Goal: Task Accomplishment & Management: Complete application form

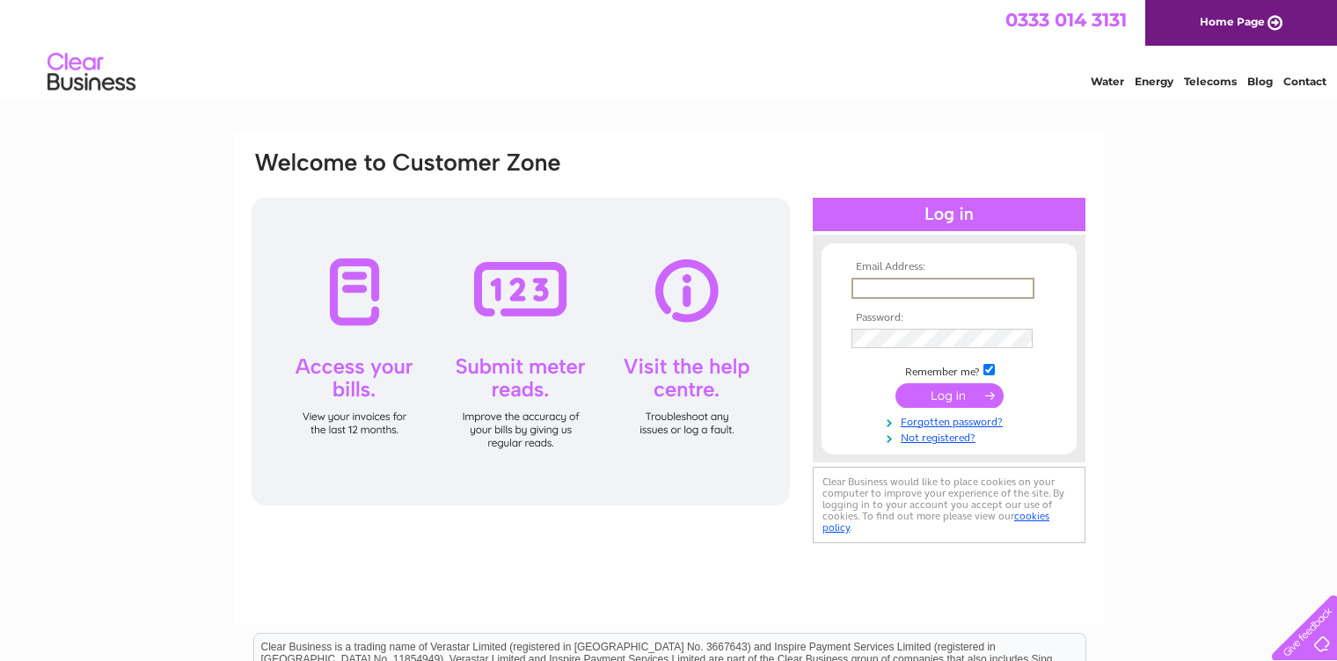
click at [896, 283] on input "text" at bounding box center [942, 288] width 183 height 21
type input "[PERSON_NAME][EMAIL_ADDRESS][DOMAIN_NAME]"
click at [931, 390] on input "submit" at bounding box center [949, 394] width 108 height 25
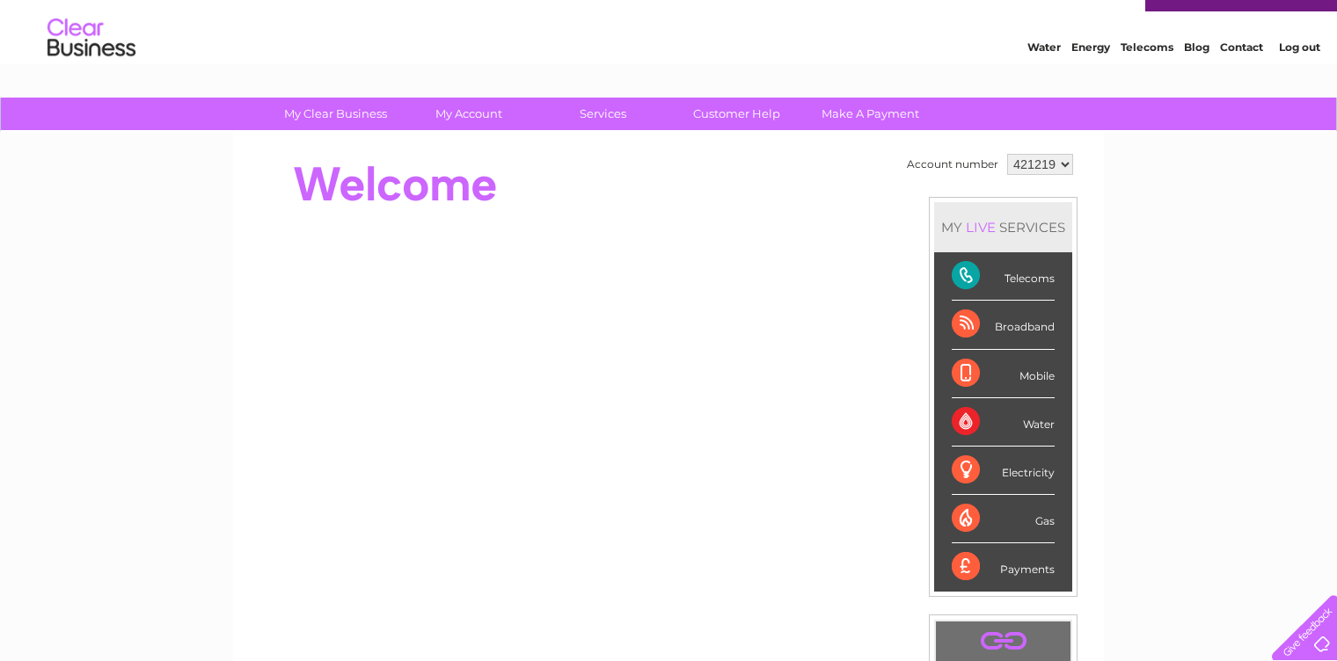
scroll to position [35, 0]
click at [753, 114] on link "Customer Help" at bounding box center [736, 113] width 145 height 33
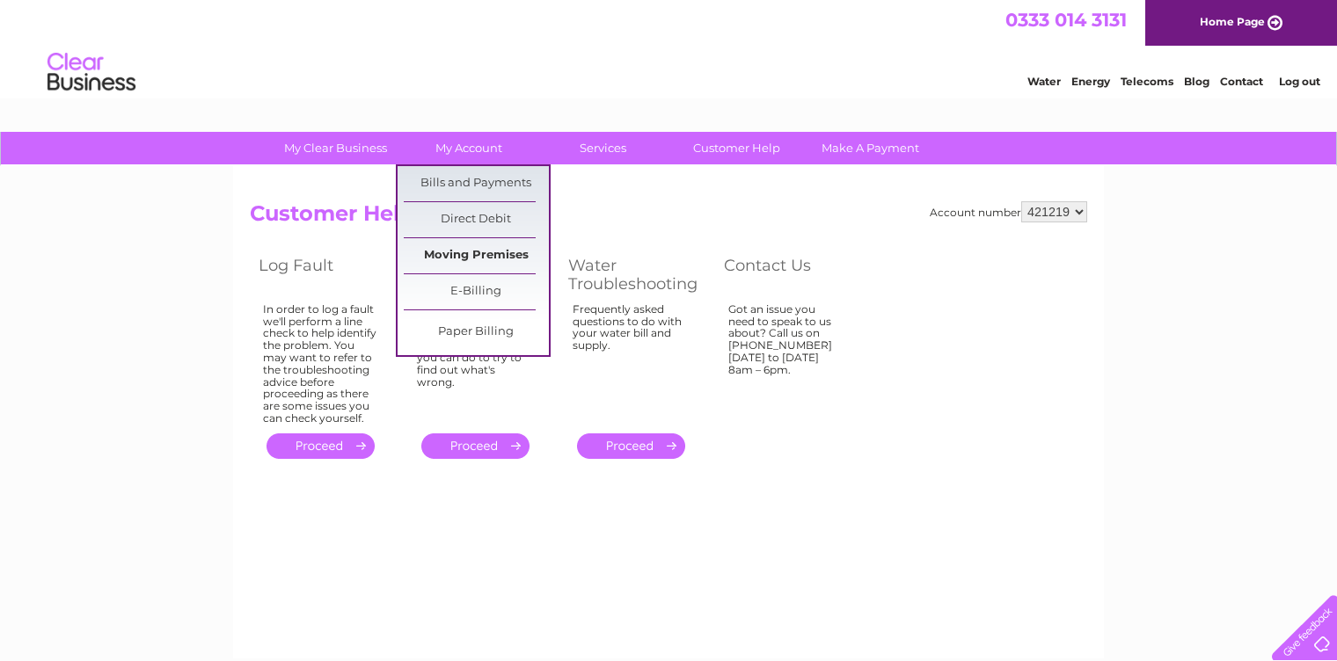
click at [481, 251] on link "Moving Premises" at bounding box center [476, 255] width 145 height 35
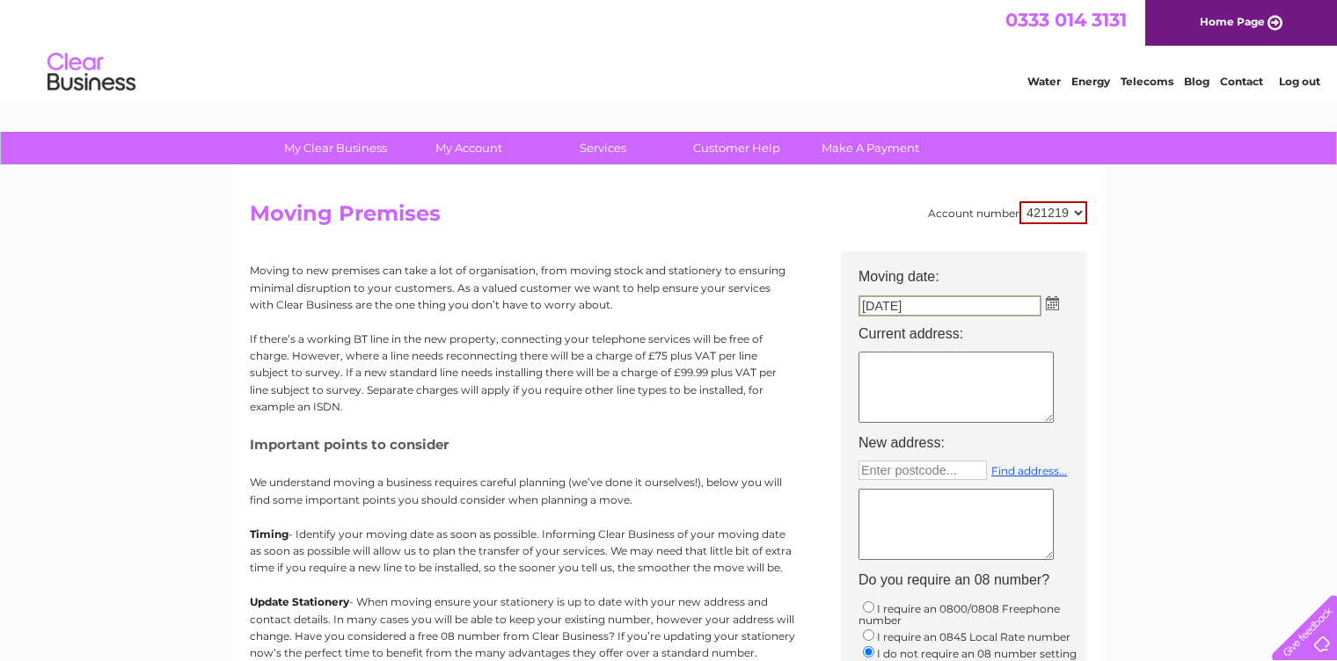
click at [873, 303] on input "09/10/2025" at bounding box center [949, 305] width 183 height 21
click at [892, 301] on input "09/10/2025" at bounding box center [949, 305] width 183 height 21
click at [1052, 299] on img at bounding box center [1050, 302] width 13 height 14
click at [1036, 393] on link "10" at bounding box center [1034, 399] width 35 height 18
type input "10/10/2025"
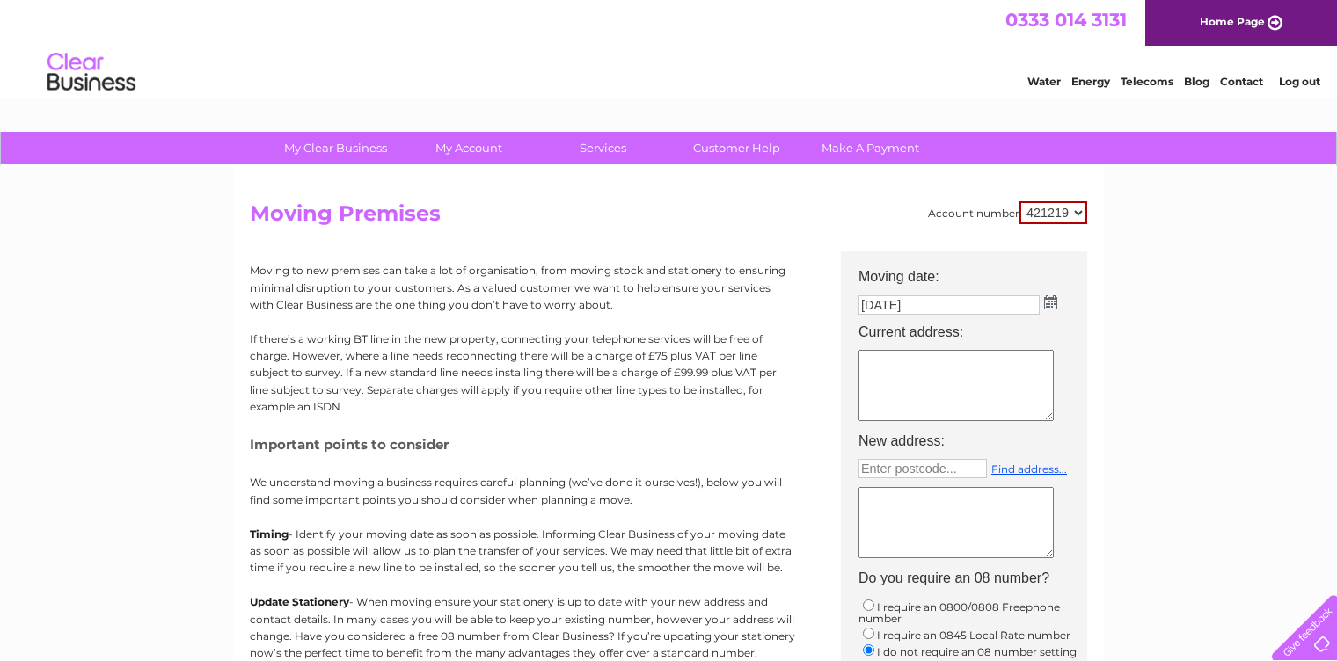
click at [914, 364] on textarea at bounding box center [955, 385] width 195 height 71
type textarea "59 Prescote Road, Pedmore, Stourbridge.DY7"
click at [936, 468] on input "text" at bounding box center [922, 468] width 128 height 19
type input "Enter postcode..."
click at [967, 372] on textarea "59 Prescote Road, Pedmore, Stourbridge.DY7" at bounding box center [955, 385] width 195 height 71
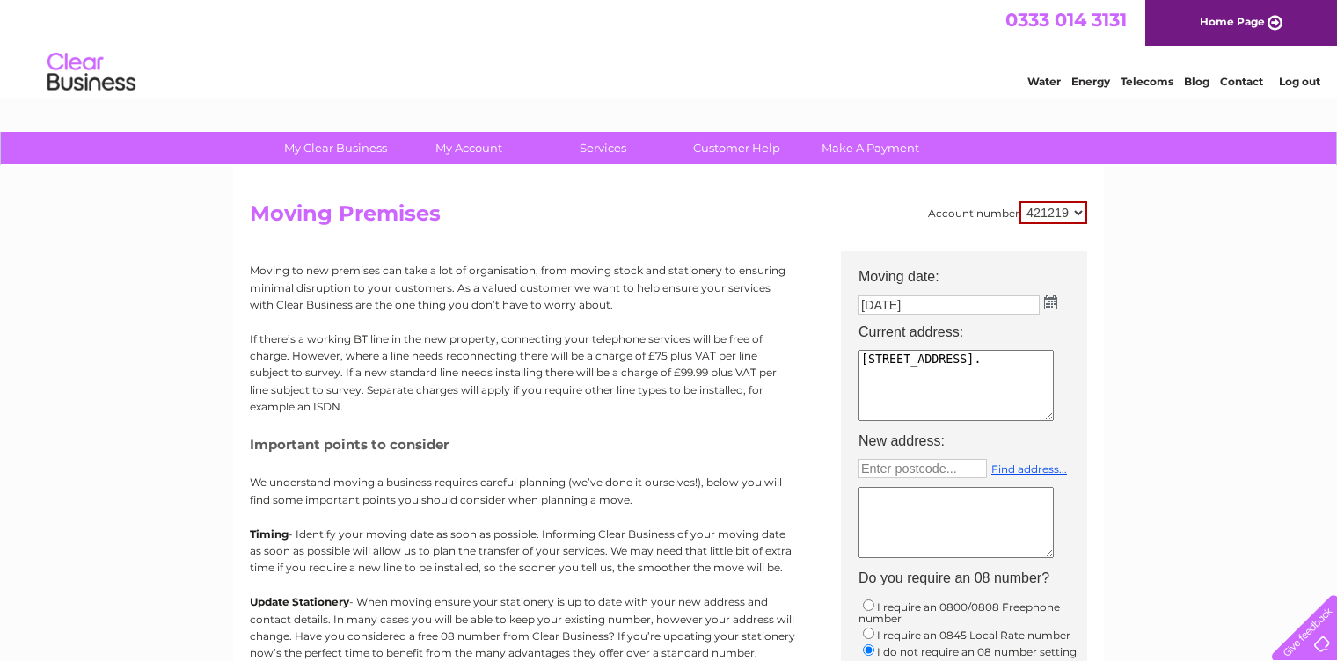
type textarea "59 Prescote Road, Pedmore, Stourbridge."
click at [893, 465] on input "text" at bounding box center [922, 468] width 128 height 19
type input "DY7 5PE"
click at [1016, 469] on link "Find address..." at bounding box center [1029, 469] width 76 height 13
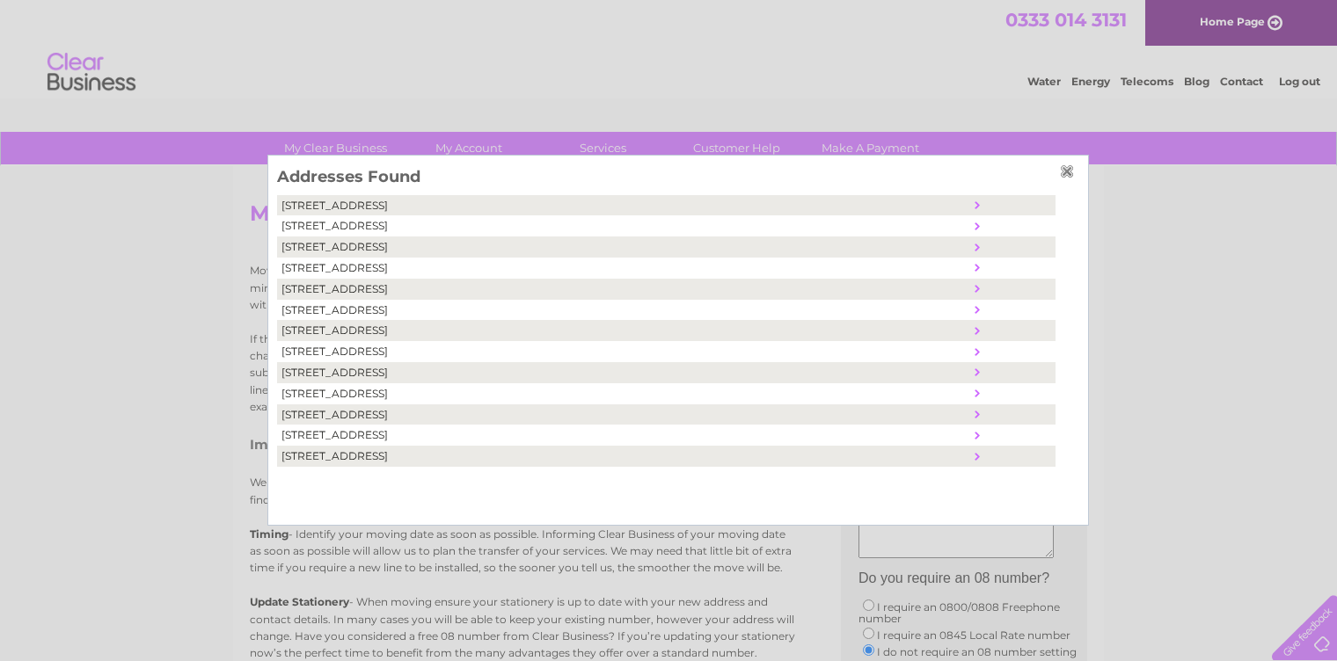
click at [470, 226] on td "10, Lords Lane, Stourbridge, United Kingdom, DY7 5PE" at bounding box center [623, 225] width 693 height 21
type textarea "10 Lords Lane Stourbridge United Kingdom DY7 5PE"
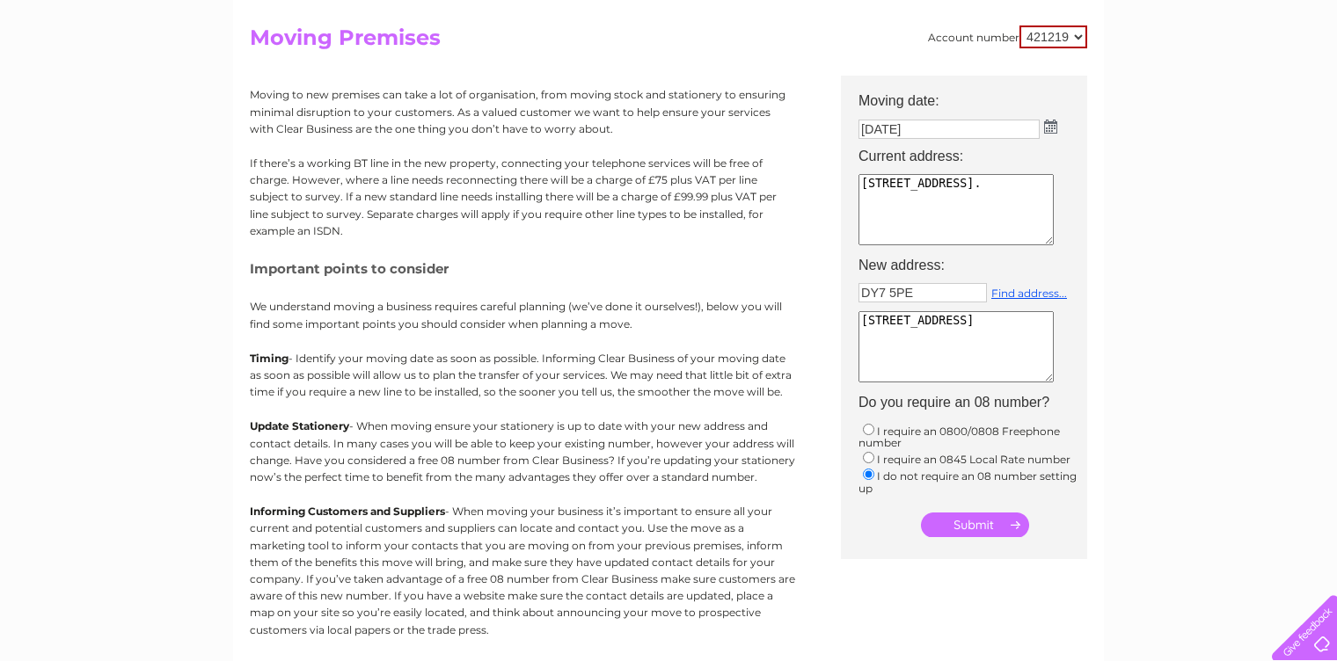
scroll to position [211, 0]
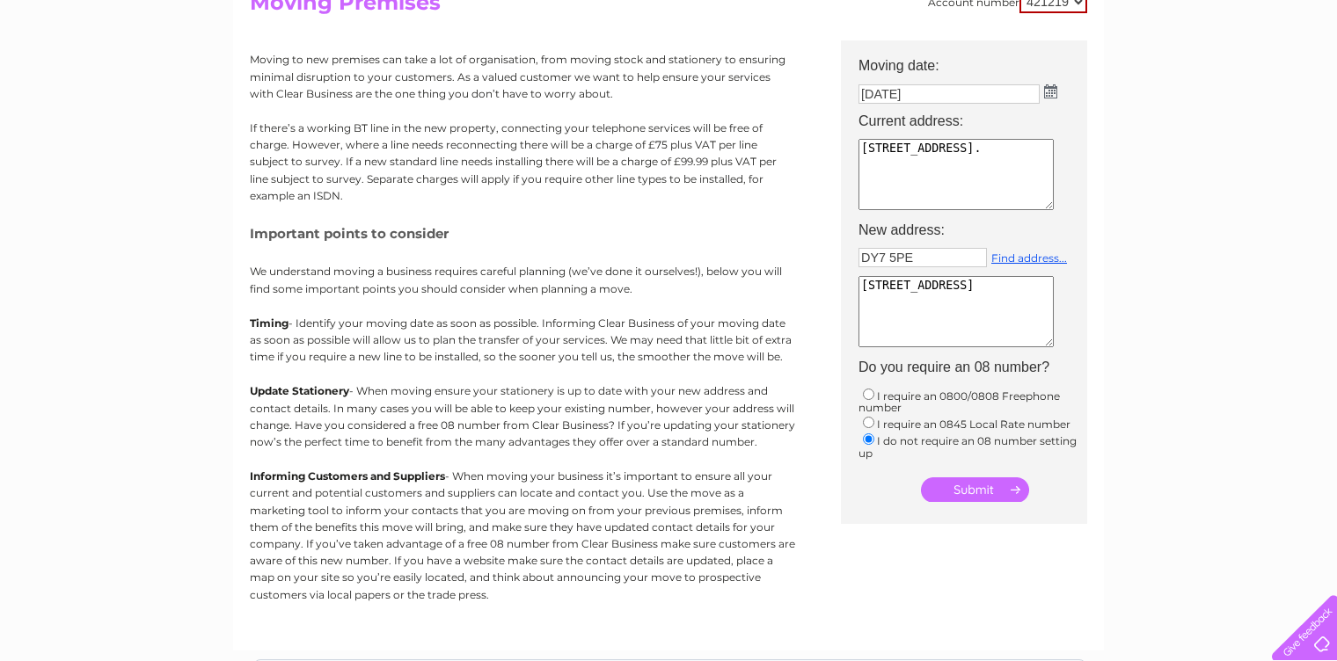
click at [980, 486] on input "submit" at bounding box center [975, 490] width 108 height 25
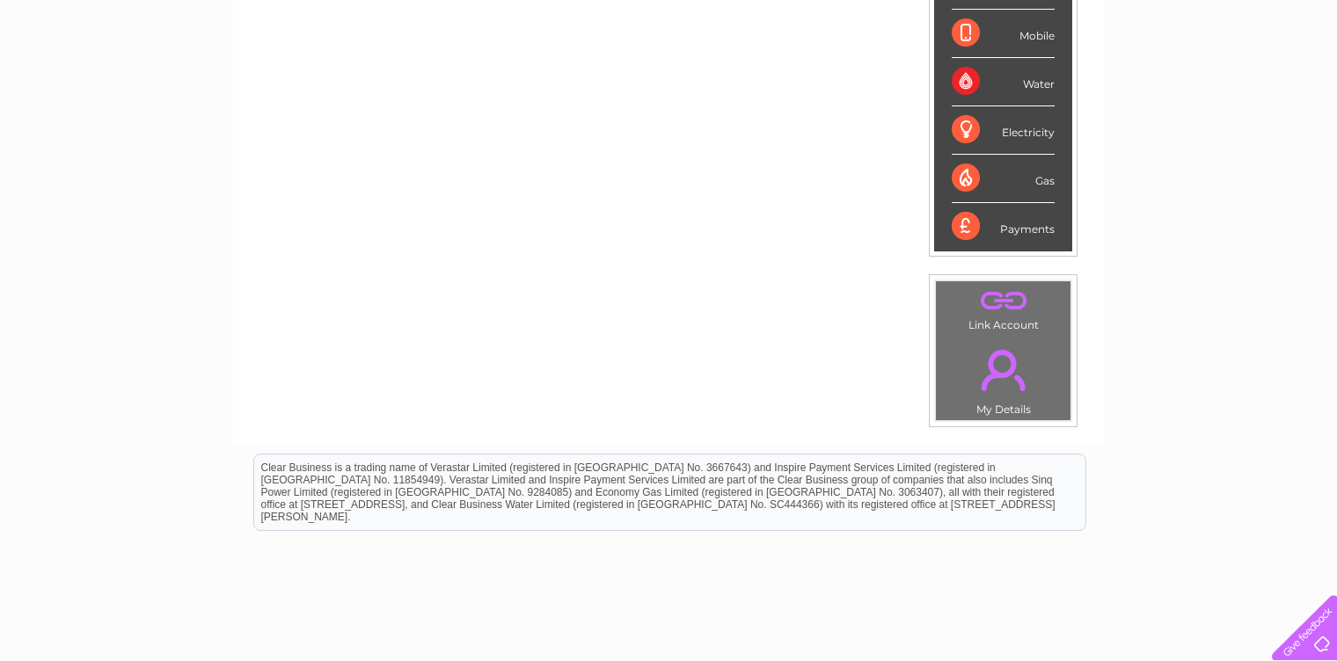
scroll to position [410, 0]
